Goal: Information Seeking & Learning: Check status

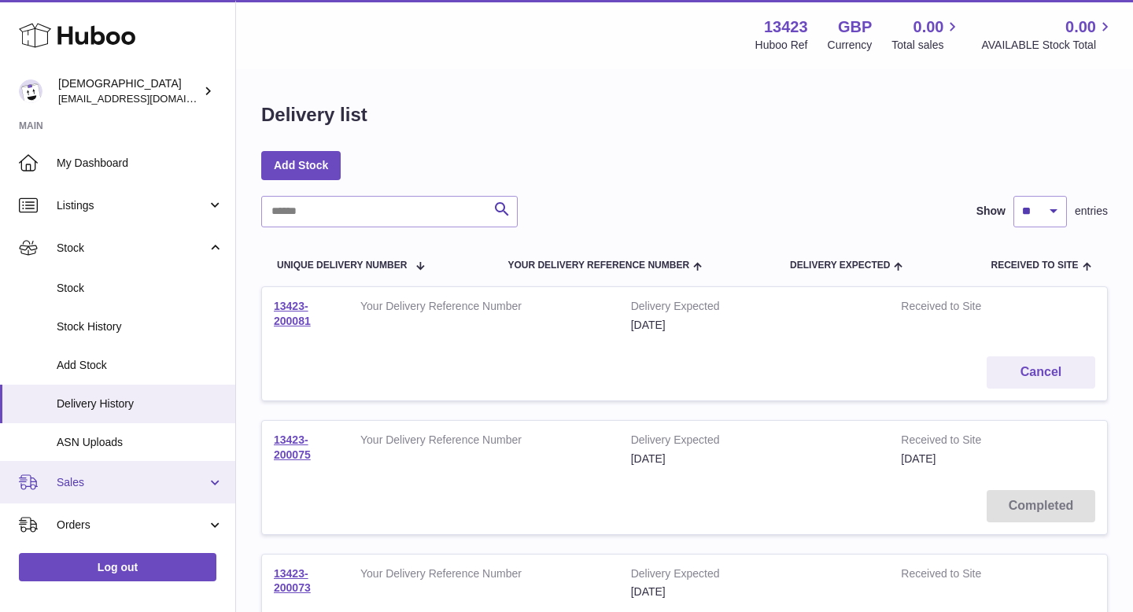
click at [91, 473] on link "Sales" at bounding box center [117, 482] width 235 height 42
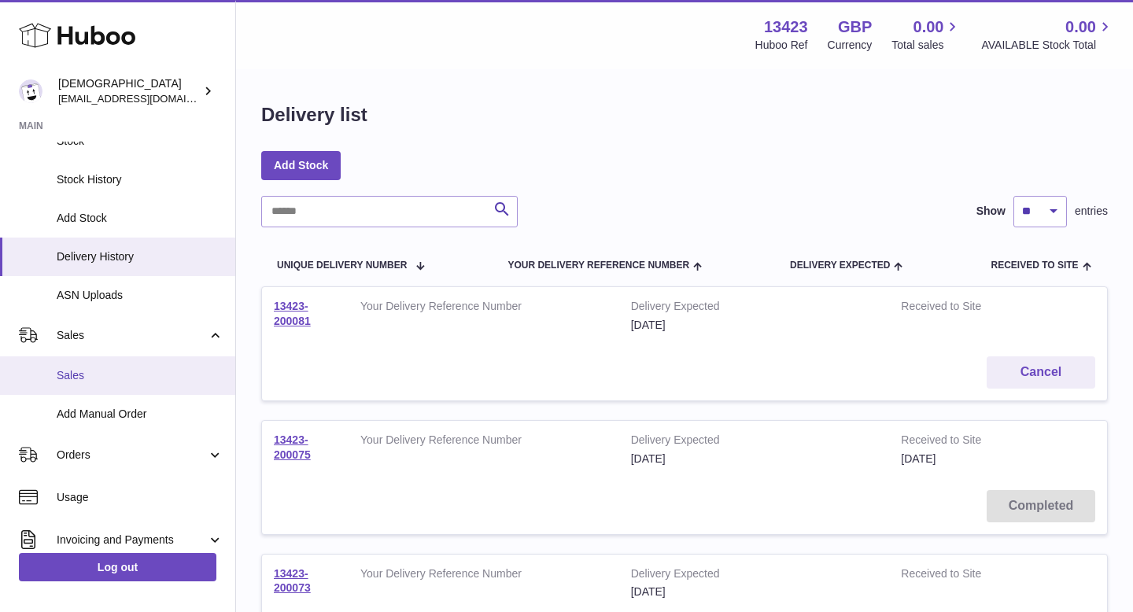
click at [82, 372] on span "Sales" at bounding box center [140, 375] width 167 height 15
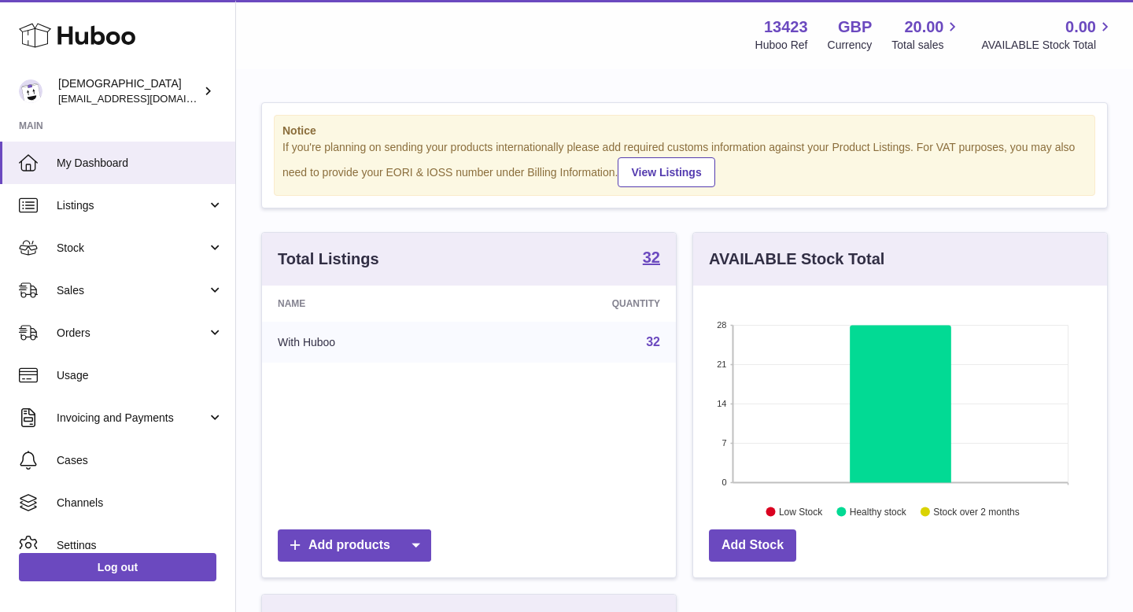
scroll to position [246, 414]
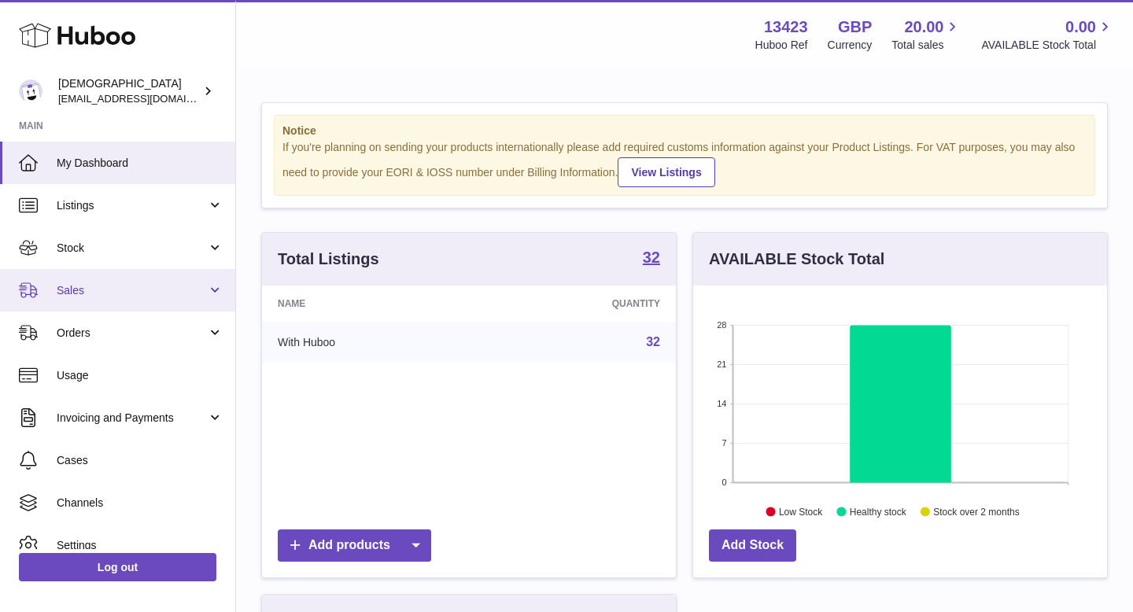
click at [80, 296] on span "Sales" at bounding box center [132, 290] width 150 height 15
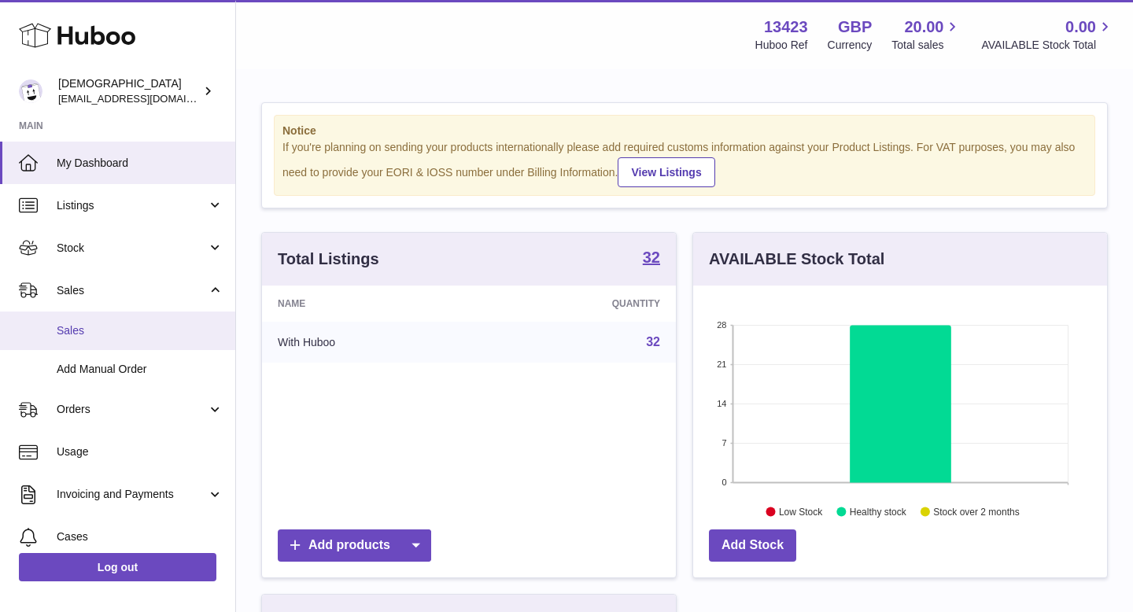
click at [94, 331] on span "Sales" at bounding box center [140, 330] width 167 height 15
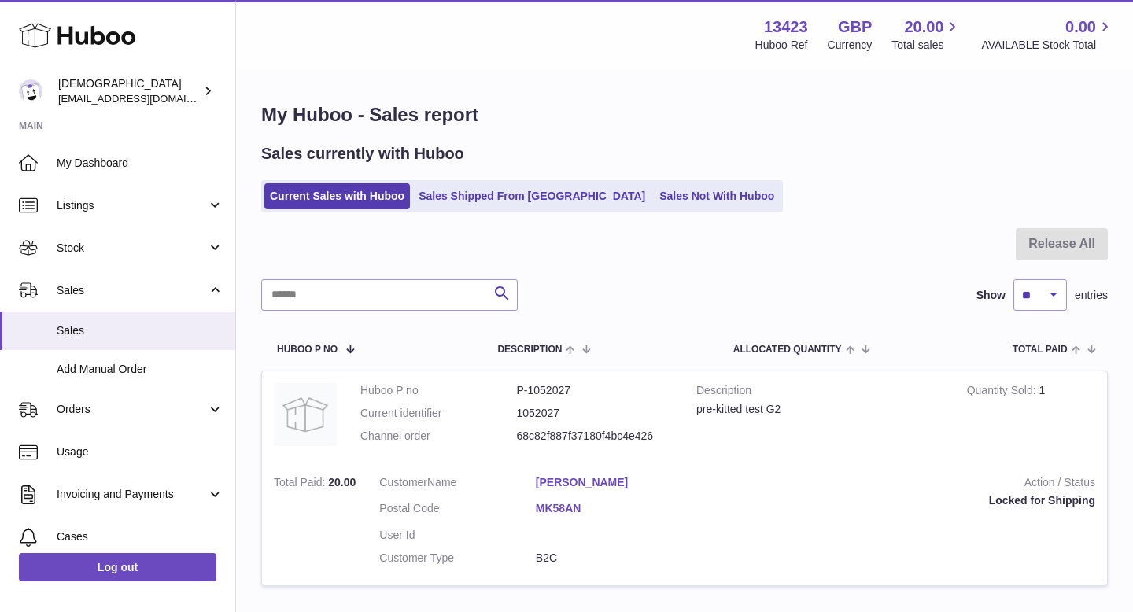
click at [550, 482] on link "[PERSON_NAME]" at bounding box center [614, 482] width 157 height 15
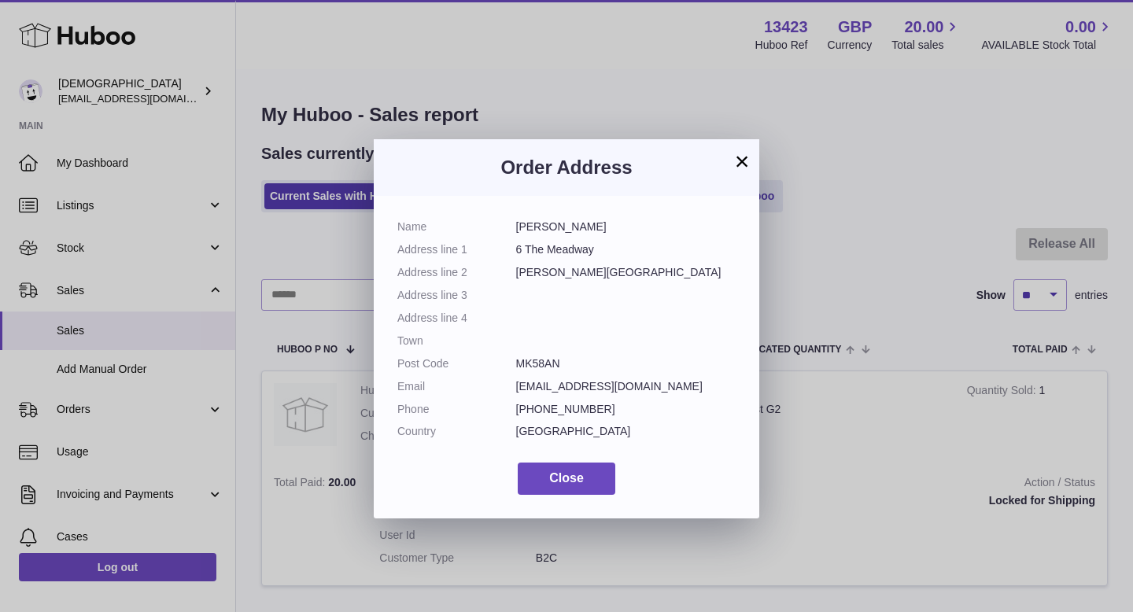
click at [737, 165] on button "×" at bounding box center [742, 161] width 19 height 19
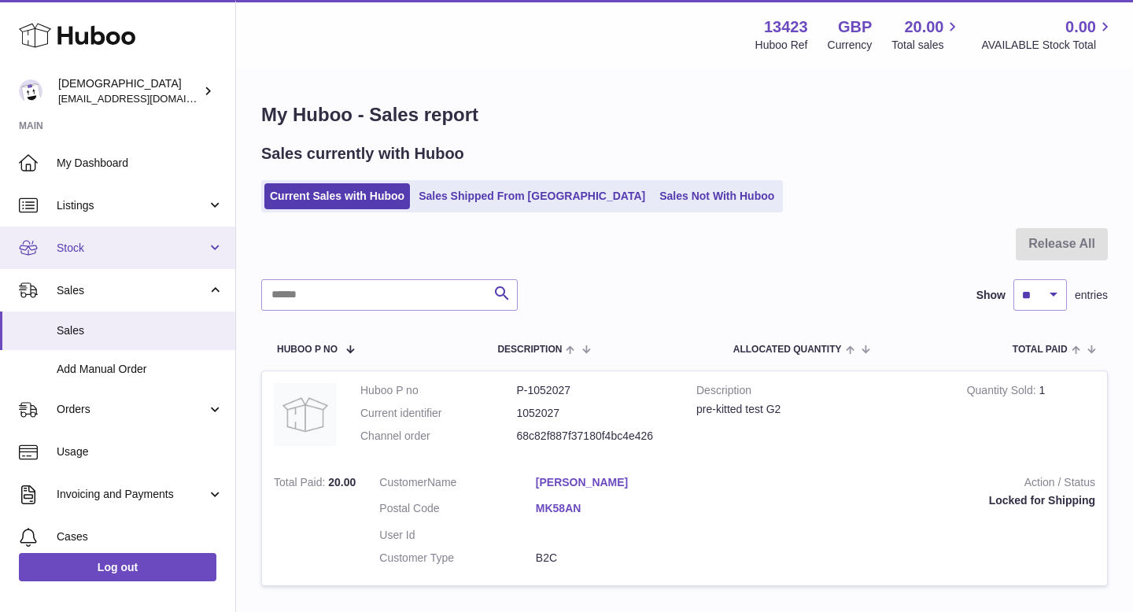
click at [105, 259] on link "Stock" at bounding box center [117, 248] width 235 height 42
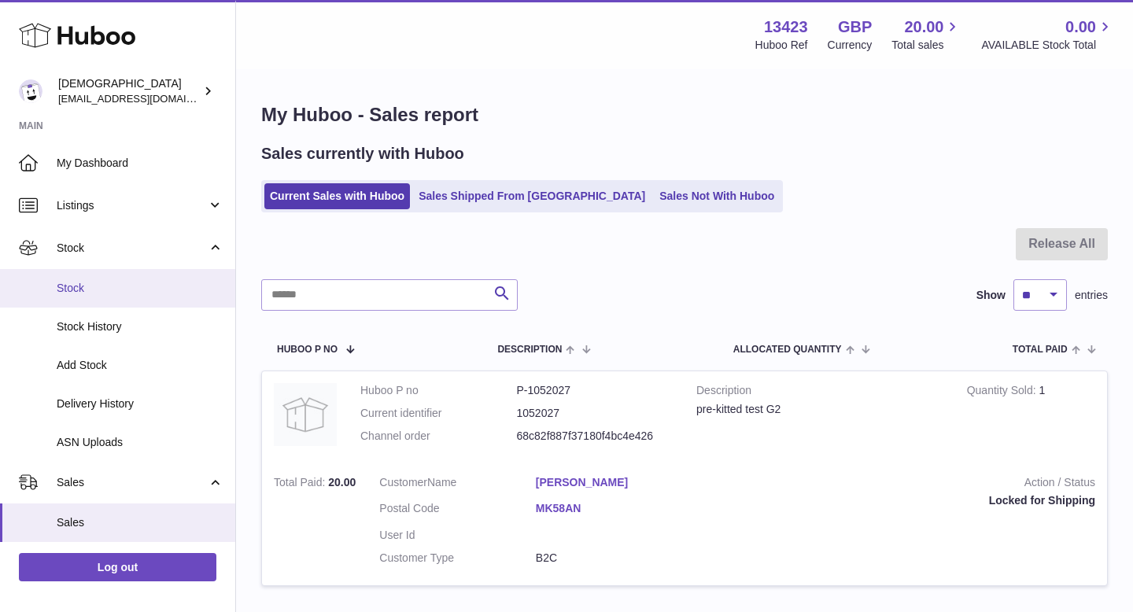
click at [98, 285] on span "Stock" at bounding box center [140, 288] width 167 height 15
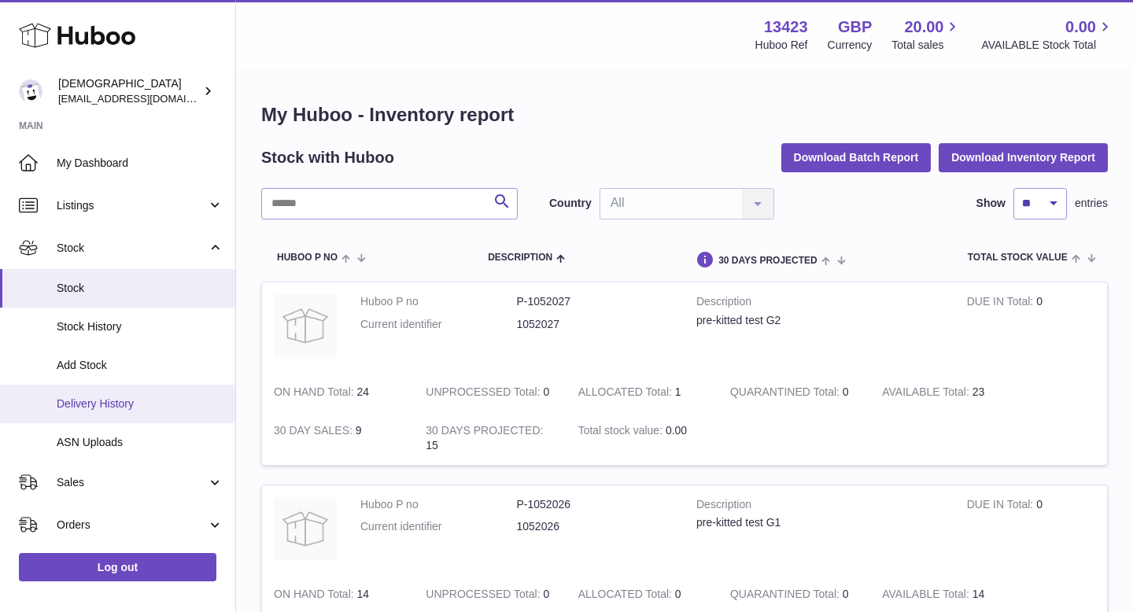
click at [87, 403] on span "Delivery History" at bounding box center [140, 404] width 167 height 15
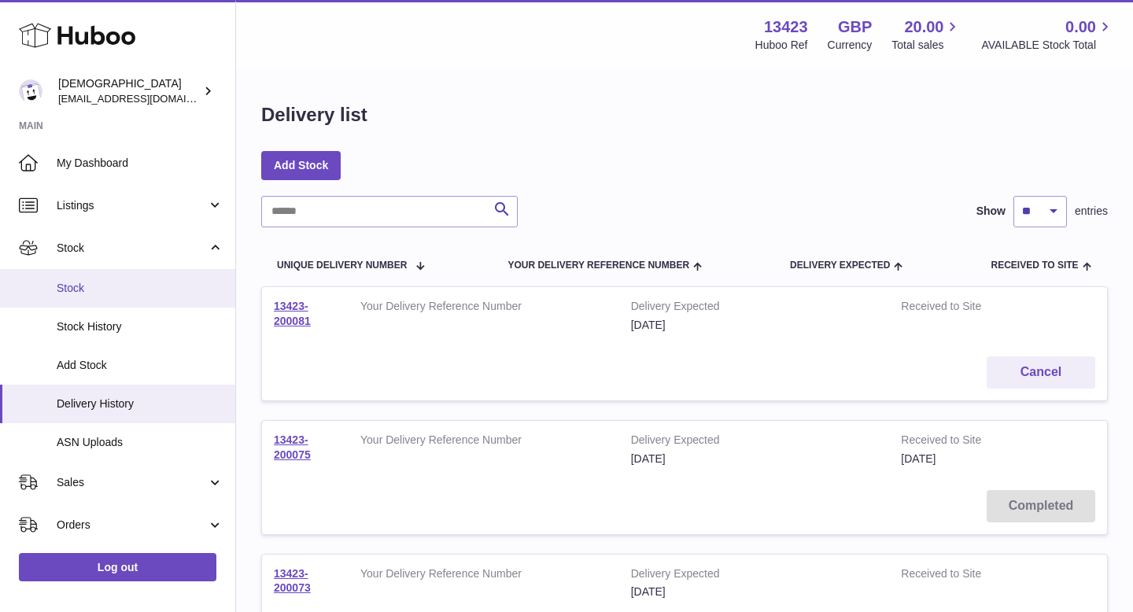
click at [84, 285] on span "Stock" at bounding box center [140, 288] width 167 height 15
